Goal: Information Seeking & Learning: Learn about a topic

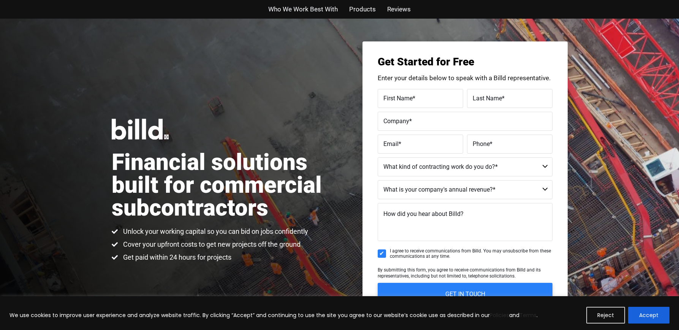
click at [359, 10] on span "Products" at bounding box center [362, 9] width 27 height 11
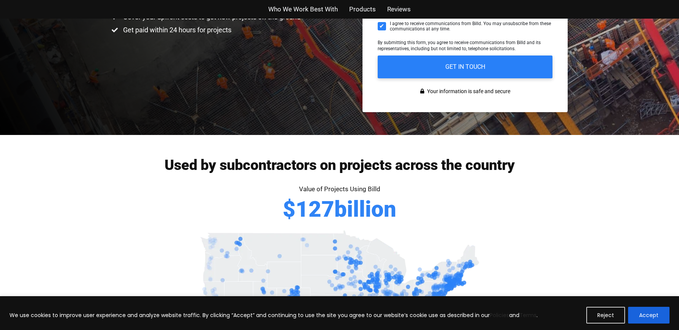
click at [293, 8] on span "Who We Work Best With" at bounding box center [303, 9] width 70 height 11
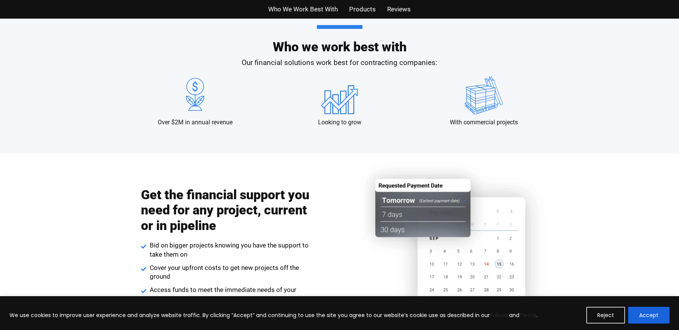
click at [359, 8] on span "Products" at bounding box center [362, 9] width 27 height 11
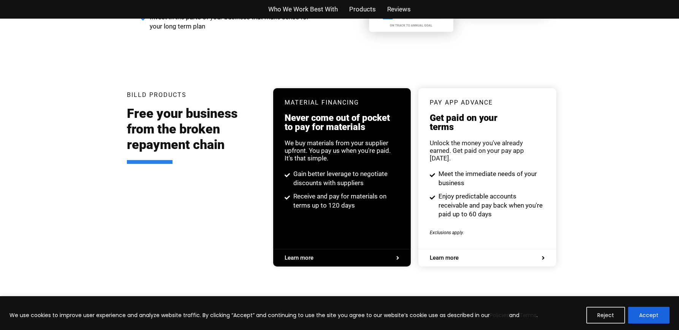
scroll to position [1400, 0]
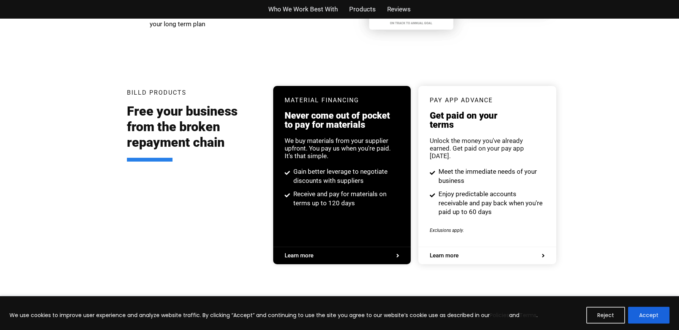
click at [365, 6] on span "Products" at bounding box center [362, 9] width 27 height 11
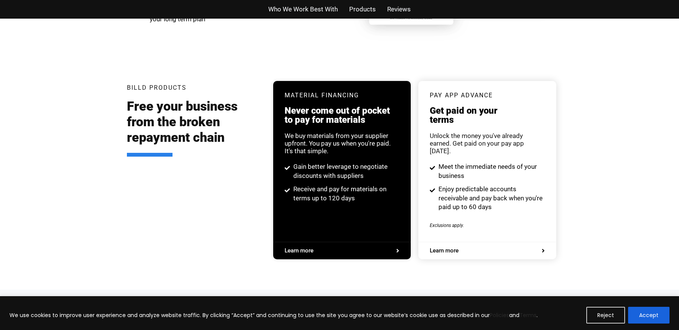
scroll to position [1402, 0]
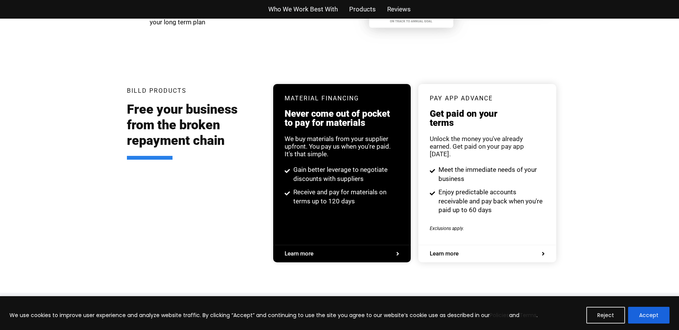
click at [363, 10] on span "Products" at bounding box center [362, 9] width 27 height 11
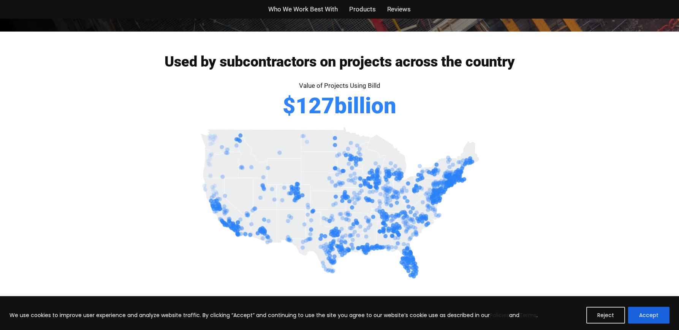
scroll to position [0, 0]
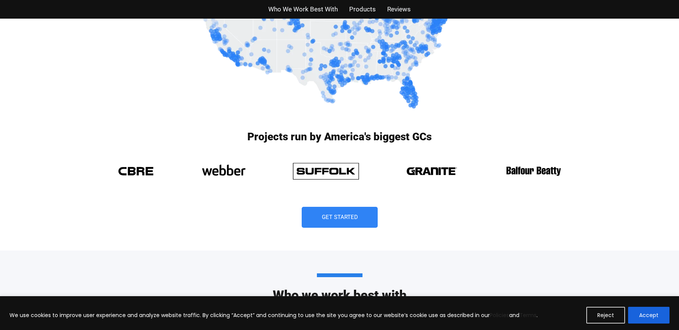
click at [368, 6] on span "Products" at bounding box center [362, 9] width 27 height 11
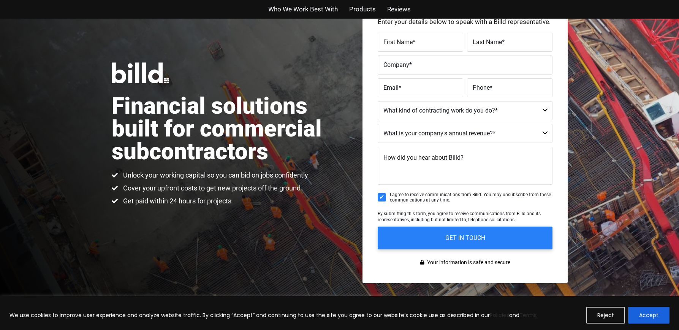
scroll to position [57, 0]
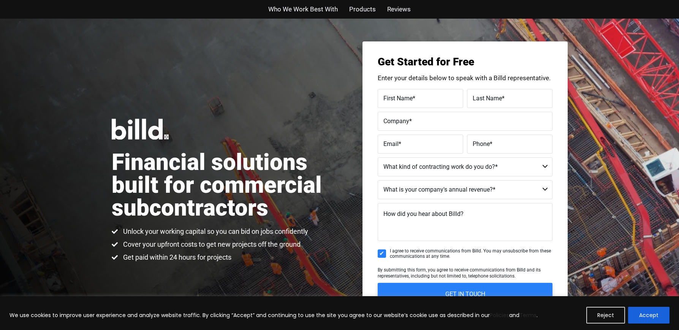
click at [363, 8] on span "Products" at bounding box center [362, 9] width 27 height 11
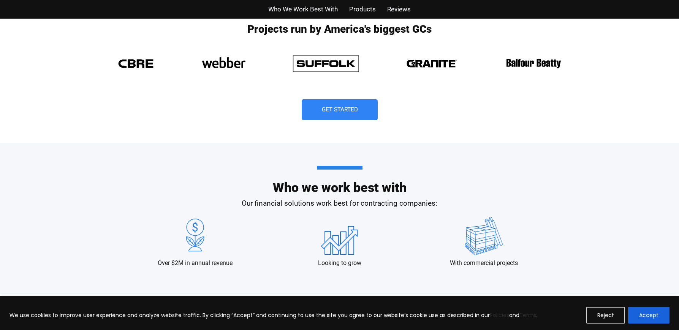
scroll to position [607, 0]
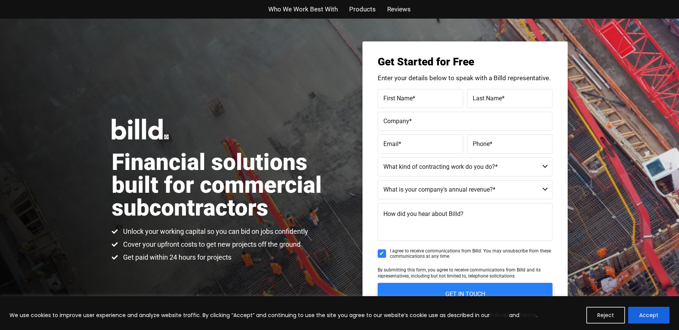
click at [368, 10] on span "Products" at bounding box center [362, 9] width 27 height 11
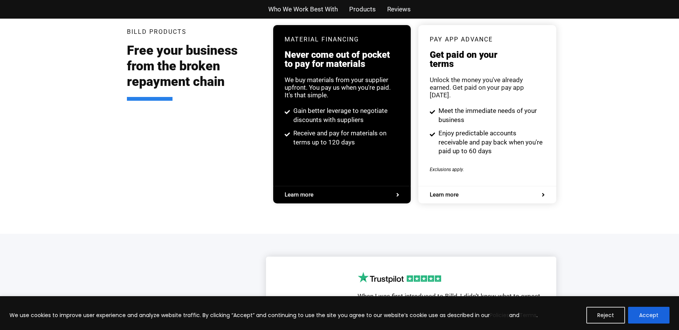
scroll to position [1463, 0]
